Goal: Task Accomplishment & Management: Use online tool/utility

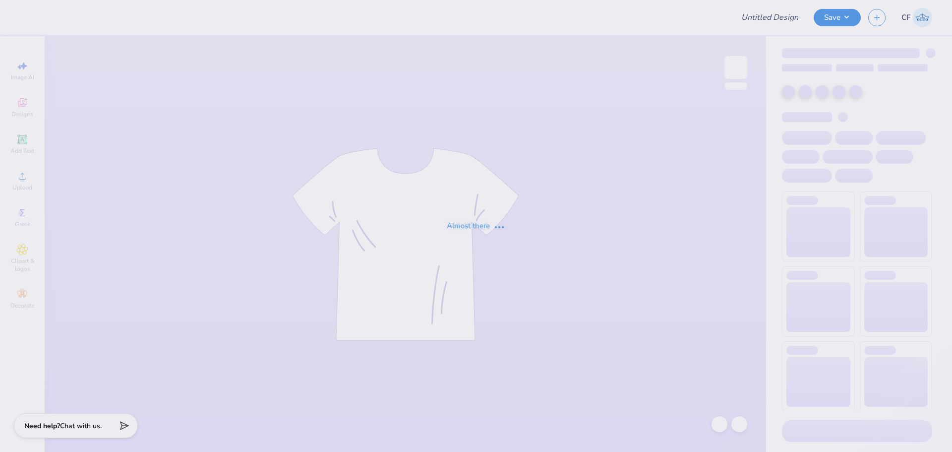
type input "scatter tones"
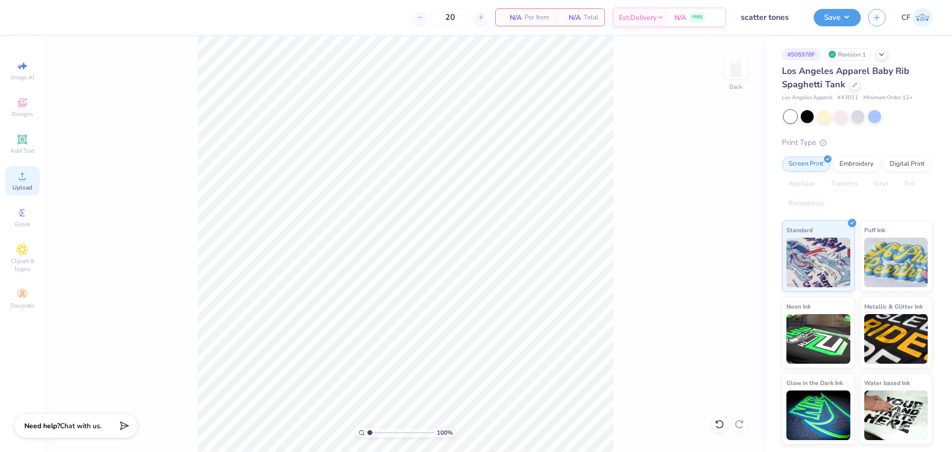
click at [33, 182] on div "Upload" at bounding box center [22, 180] width 35 height 29
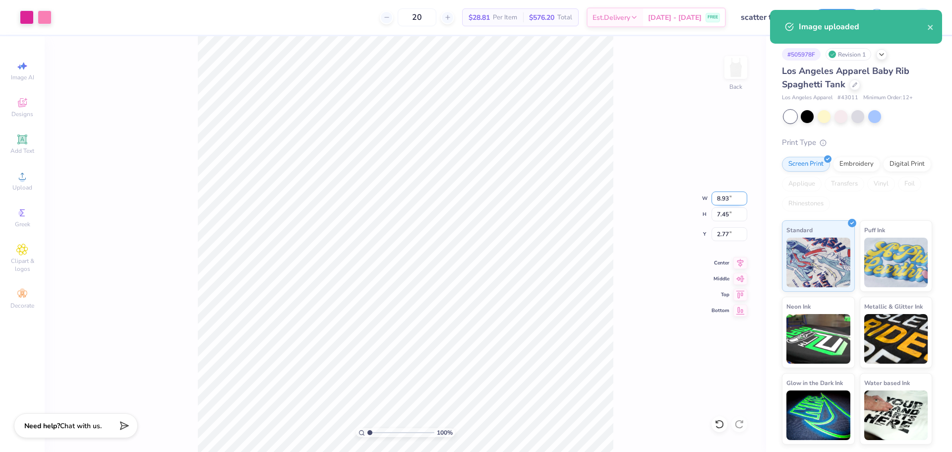
click at [720, 197] on input "8.93" at bounding box center [729, 198] width 36 height 14
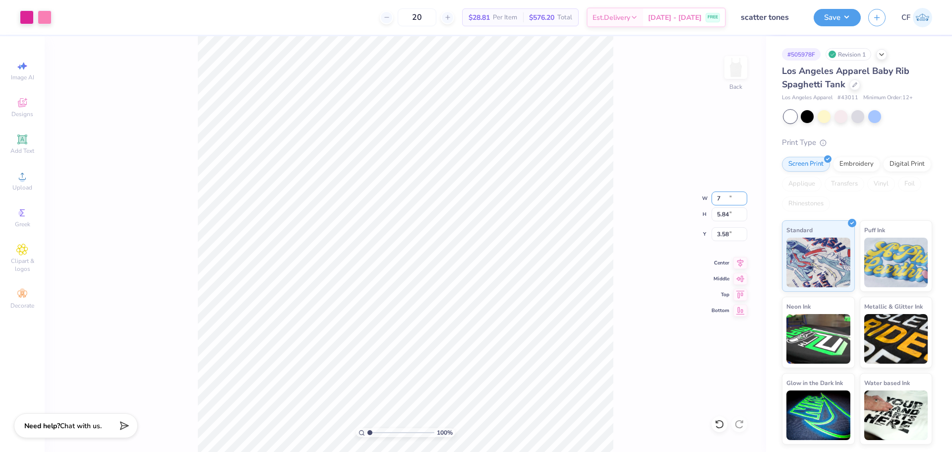
type input "7.00"
type input "5.84"
click at [725, 234] on input "3.58" at bounding box center [729, 234] width 36 height 14
type input "2.50"
click at [26, 178] on icon at bounding box center [22, 176] width 7 height 7
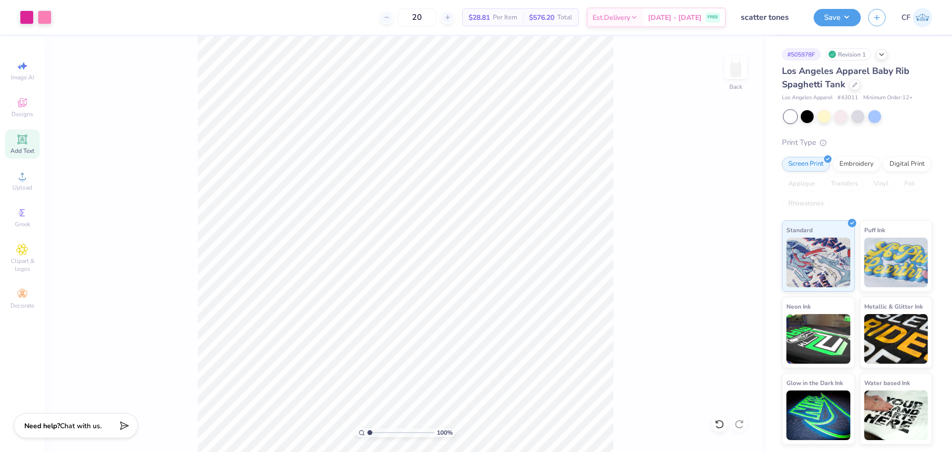
click at [28, 142] on icon at bounding box center [22, 139] width 12 height 12
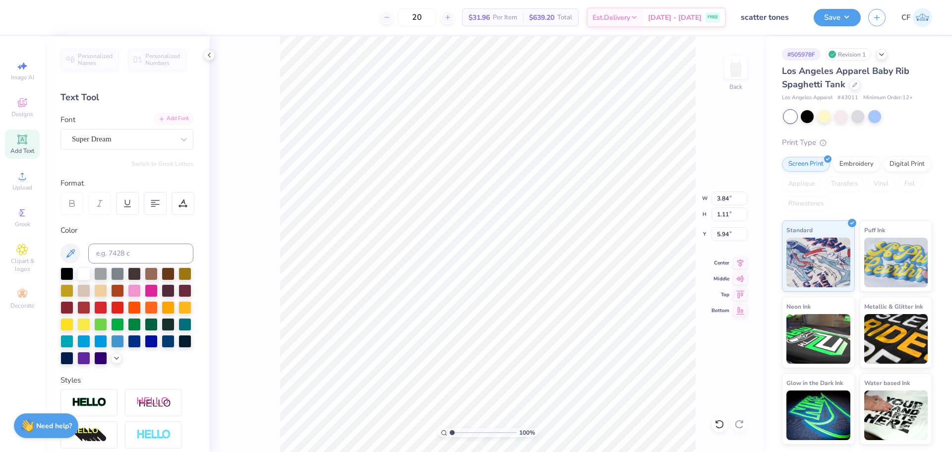
click at [172, 122] on div "Add Font" at bounding box center [173, 118] width 39 height 11
type input "8.91"
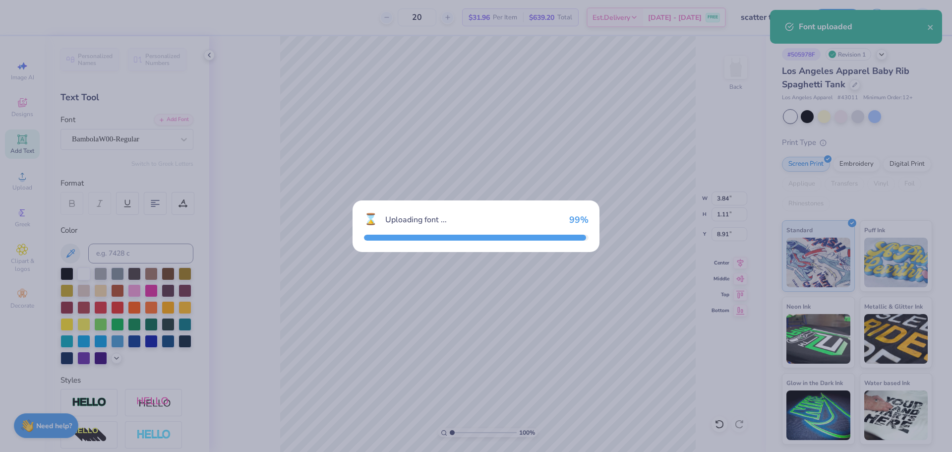
type input "4.74"
type input "1.52"
type input "8.70"
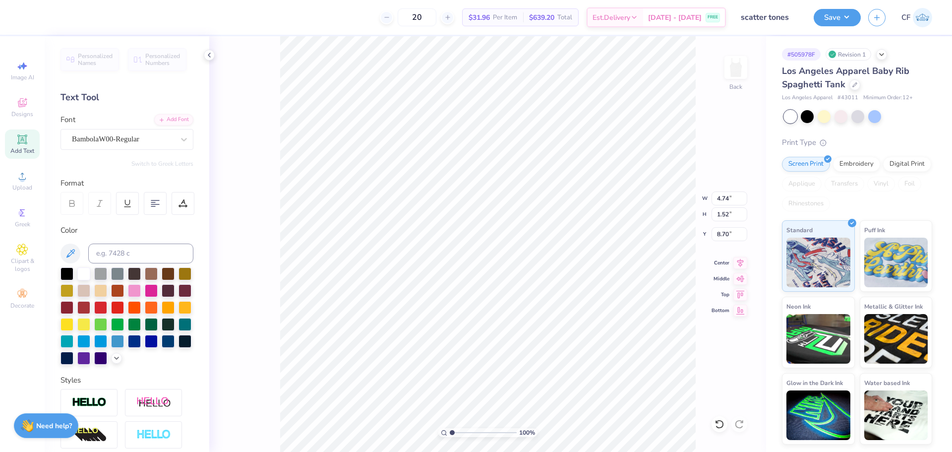
scroll to position [8, 3]
type textarea "Scatter Tones"
click at [119, 246] on input at bounding box center [140, 253] width 105 height 20
type input "pink"
click at [561, 344] on li "Group" at bounding box center [560, 342] width 78 height 19
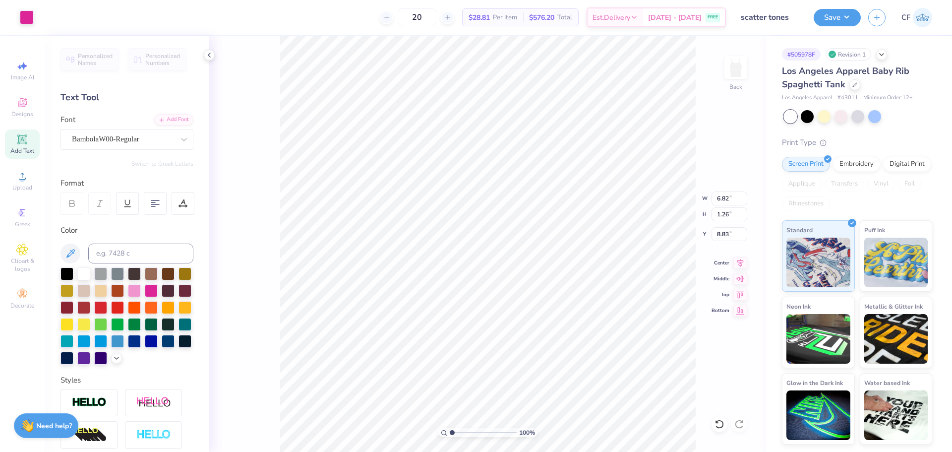
type input "6.82"
type input "1.26"
type input "8.83"
click at [718, 203] on input "6.82" at bounding box center [729, 198] width 36 height 14
type input "6.58"
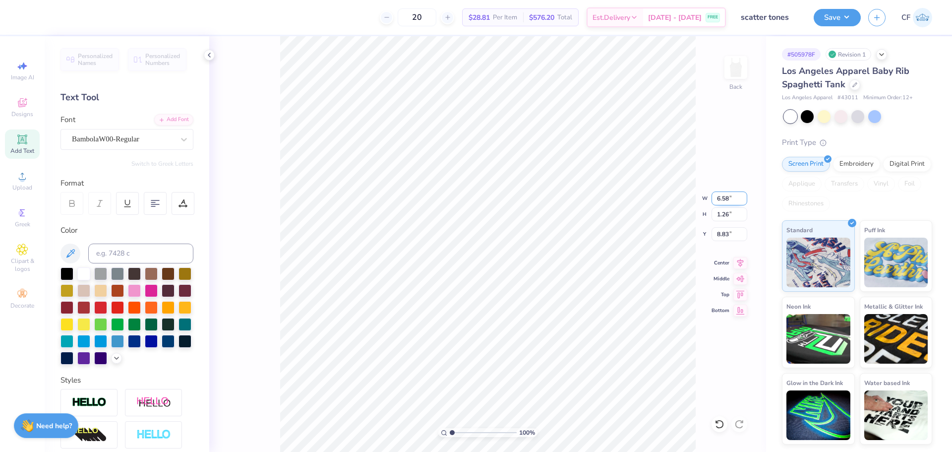
type input "1.22"
type input "8.85"
type input "1.21"
type input "2.50"
type input "1.22"
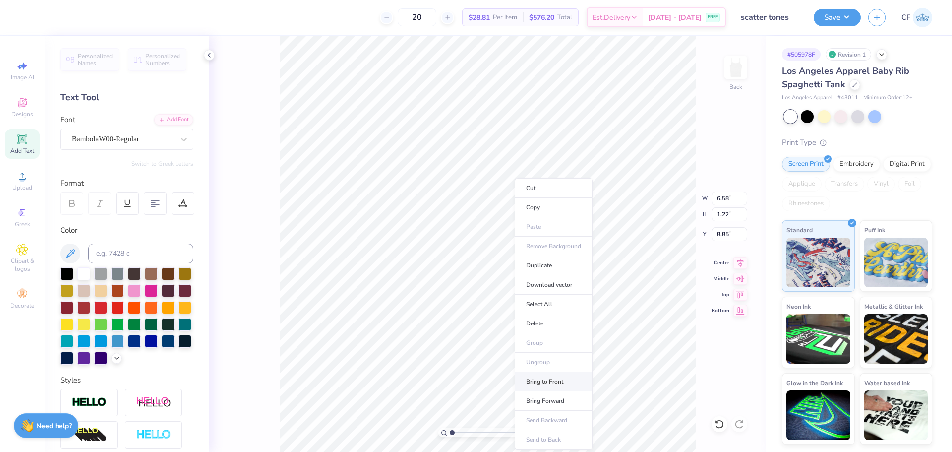
click at [544, 385] on li "Bring to Front" at bounding box center [554, 381] width 78 height 19
type input "2.49"
click at [740, 263] on icon at bounding box center [740, 261] width 6 height 8
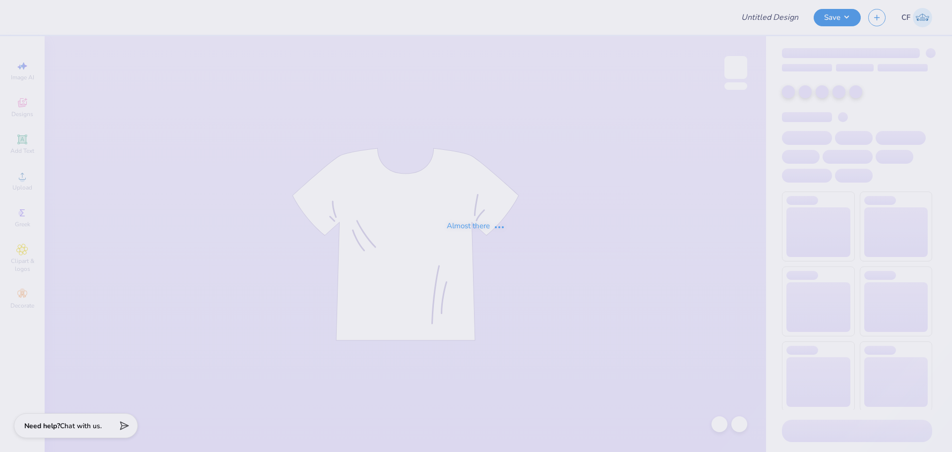
type input "scatter tones"
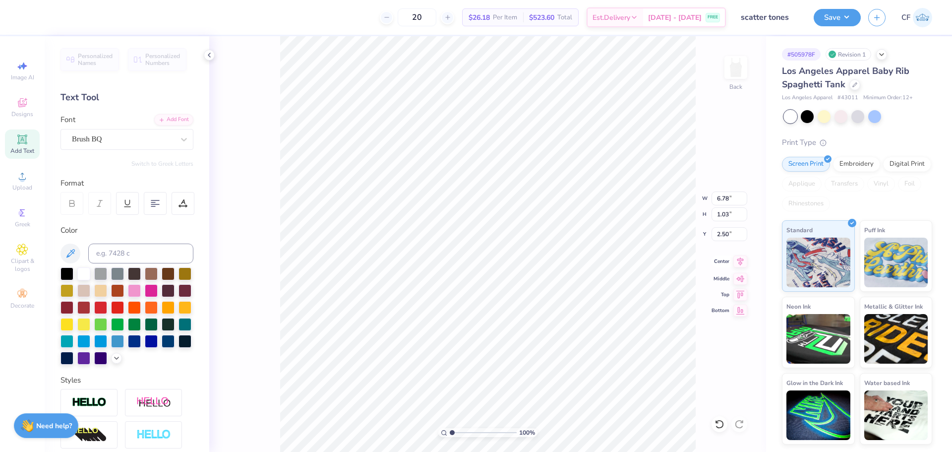
click at [741, 263] on icon at bounding box center [740, 261] width 14 height 12
click at [176, 120] on div "Add Font" at bounding box center [173, 118] width 39 height 11
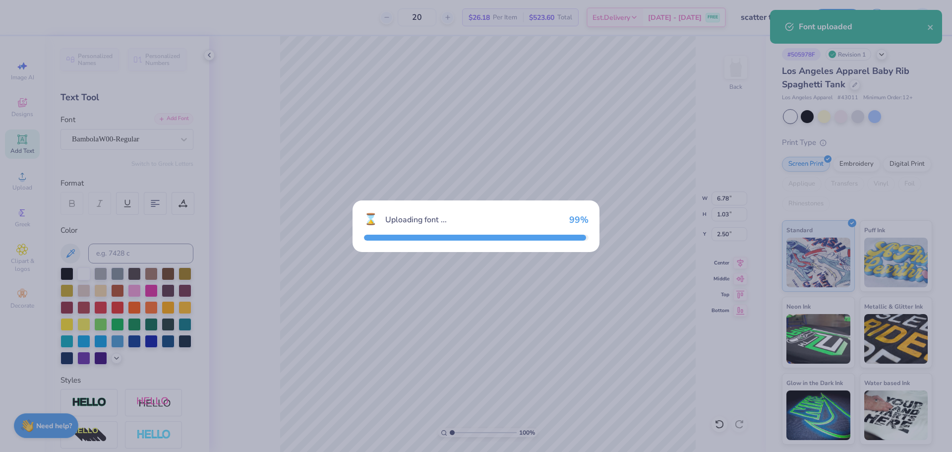
type input "5.90"
type input "1.09"
type input "2.47"
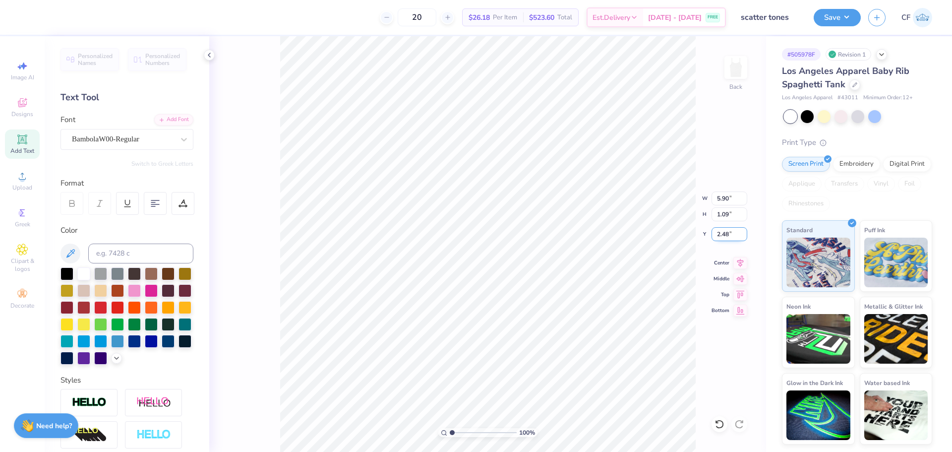
click at [744, 230] on input "2.48" at bounding box center [729, 234] width 36 height 14
click at [744, 230] on input "2.49" at bounding box center [729, 234] width 36 height 14
click at [744, 230] on input "2.5" at bounding box center [729, 234] width 36 height 14
type input "2.50"
click at [8, 184] on div "Upload" at bounding box center [22, 180] width 35 height 29
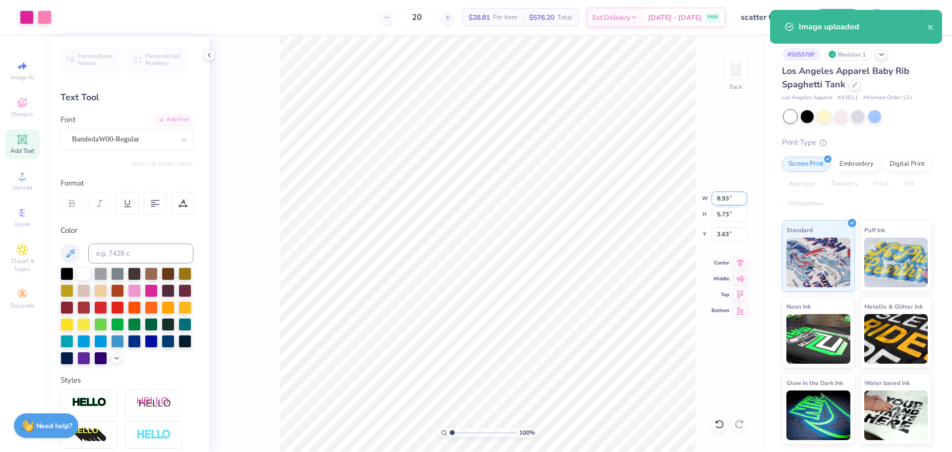
click at [728, 202] on input "8.93" at bounding box center [729, 198] width 36 height 14
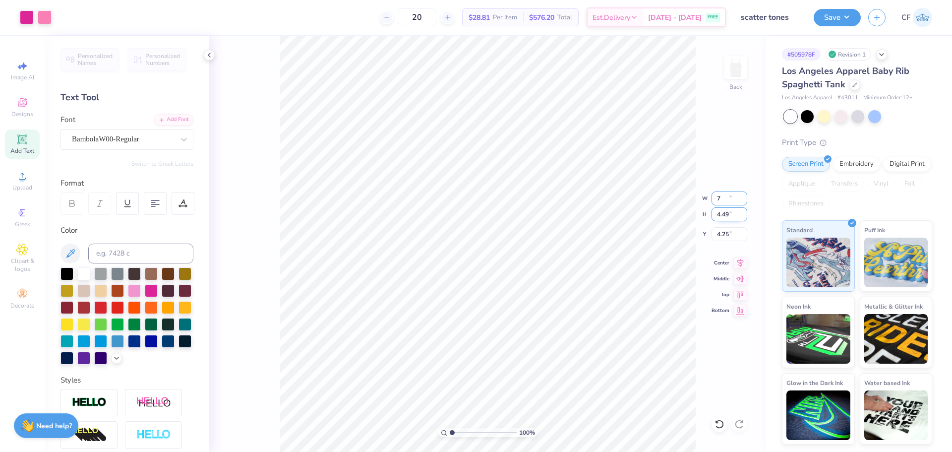
type input "7.00"
type input "4.49"
type input "3.83"
drag, startPoint x: 450, startPoint y: 432, endPoint x: 459, endPoint y: 434, distance: 8.7
type input "2.01"
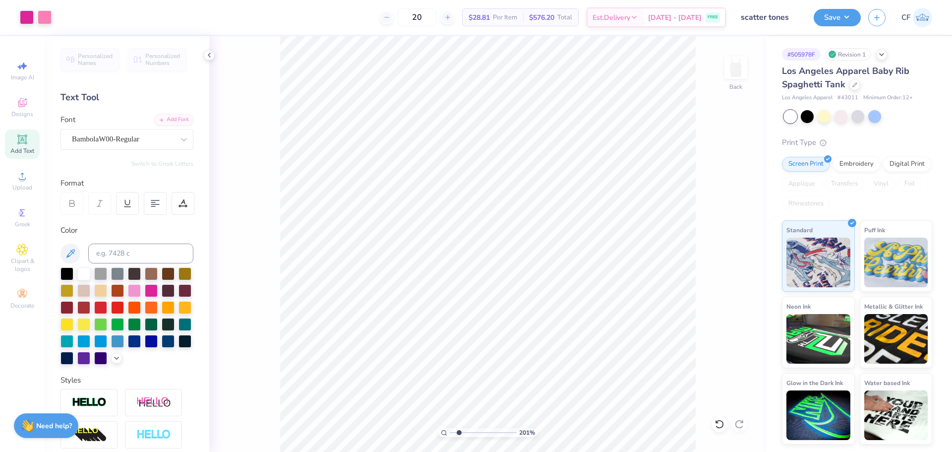
click at [459, 434] on input "range" at bounding box center [483, 432] width 67 height 9
type input "3.72"
type input "3.66"
drag, startPoint x: 458, startPoint y: 434, endPoint x: 434, endPoint y: 435, distance: 24.3
type input "1"
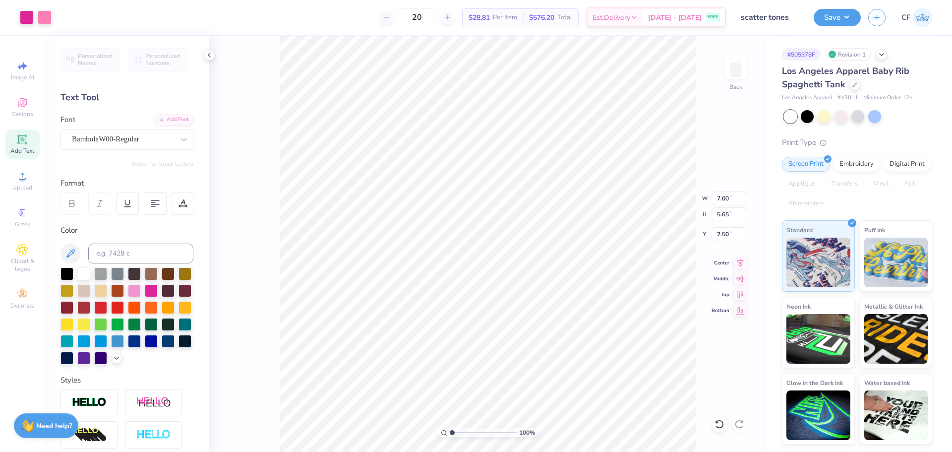
click at [450, 435] on input "range" at bounding box center [483, 432] width 67 height 9
click at [848, 9] on button "Save" at bounding box center [837, 15] width 47 height 17
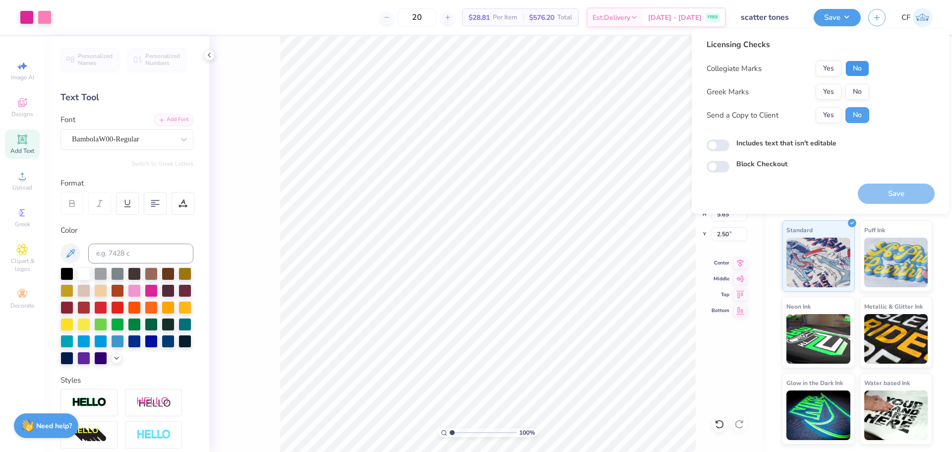
click at [854, 67] on button "No" at bounding box center [857, 68] width 24 height 16
click at [856, 89] on button "No" at bounding box center [857, 92] width 24 height 16
click at [832, 115] on button "Yes" at bounding box center [828, 115] width 26 height 16
click at [717, 149] on input "Includes text that isn't editable" at bounding box center [717, 145] width 23 height 12
checkbox input "true"
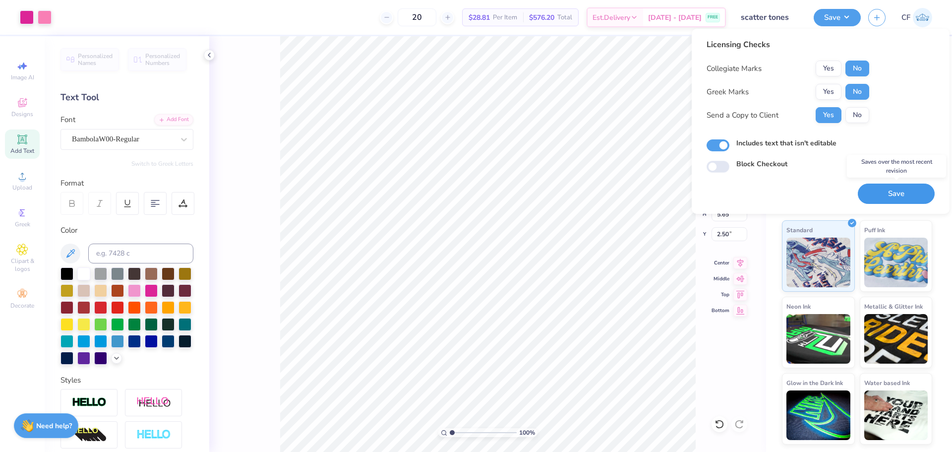
click at [887, 193] on button "Save" at bounding box center [896, 193] width 77 height 20
